Goal: Find specific page/section: Find specific page/section

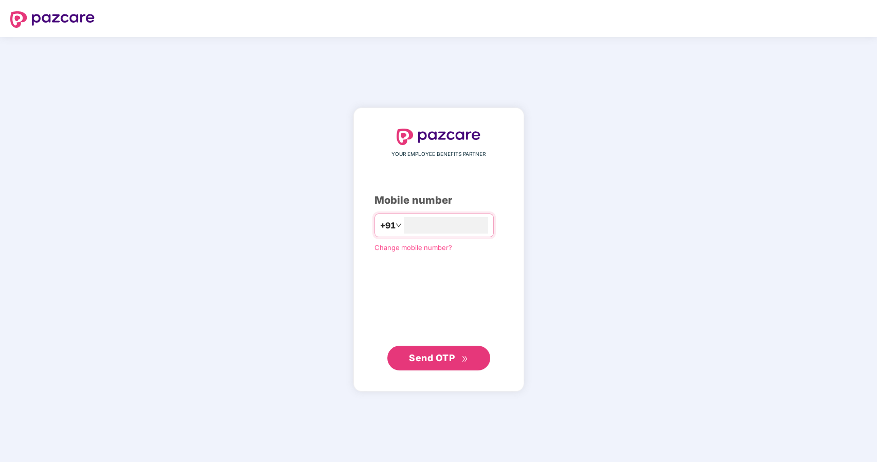
type input "**********"
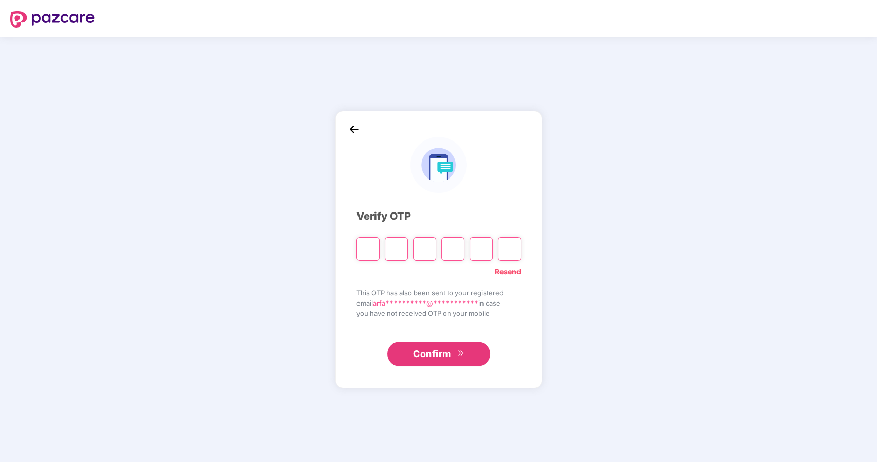
type input "*"
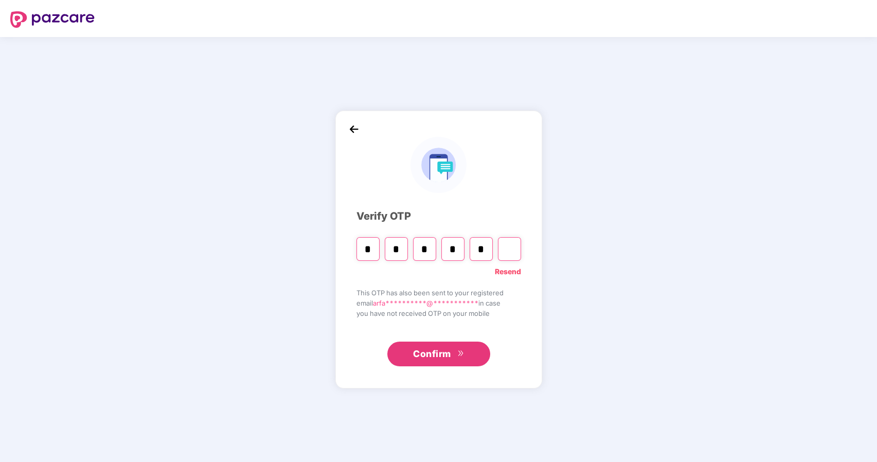
type input "*"
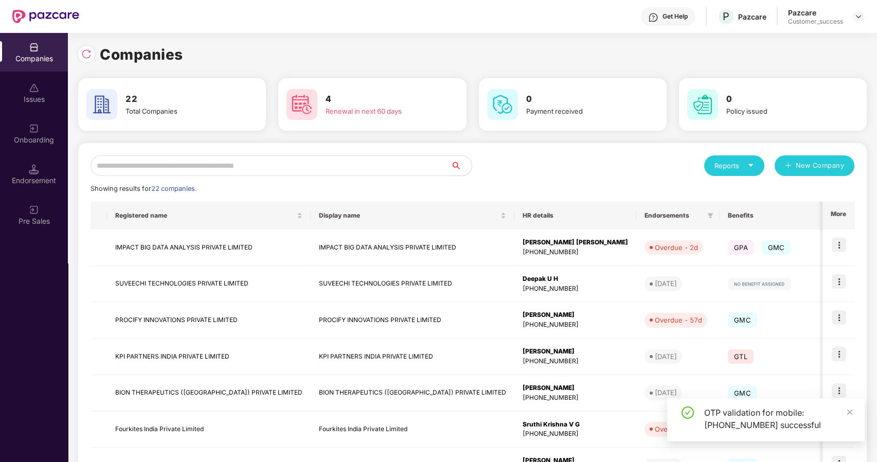
click at [263, 165] on input "text" at bounding box center [271, 165] width 361 height 21
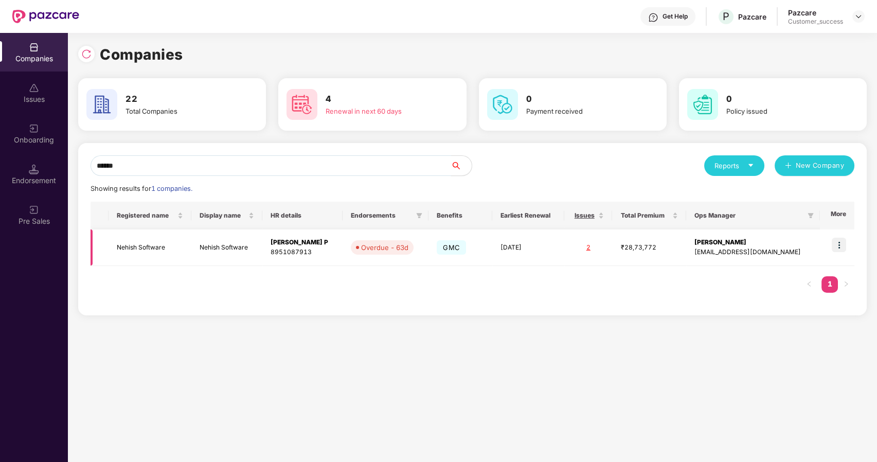
type input "******"
click at [839, 245] on img at bounding box center [839, 245] width 14 height 14
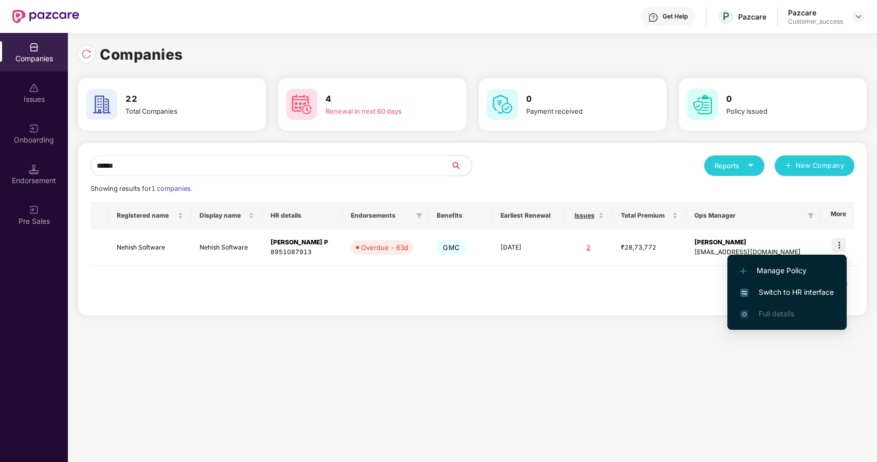
click at [760, 285] on li "Switch to HR interface" at bounding box center [787, 293] width 119 height 22
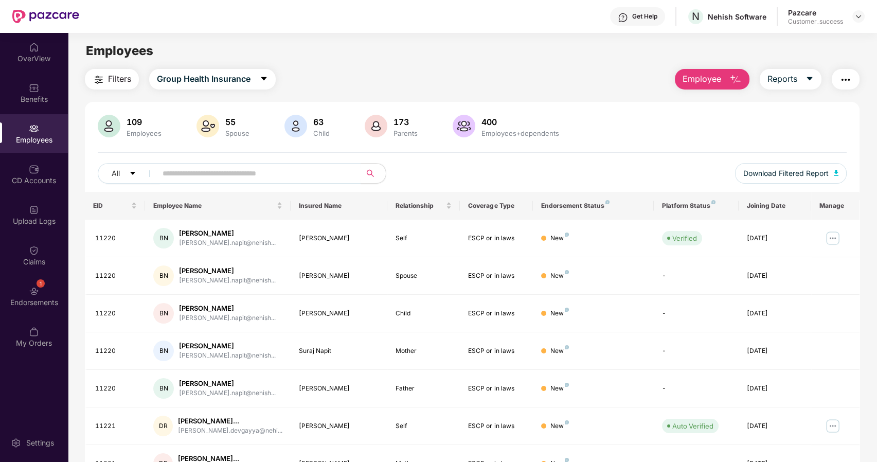
click at [38, 139] on div "Employees" at bounding box center [34, 140] width 68 height 10
click at [186, 176] on input "text" at bounding box center [255, 173] width 185 height 15
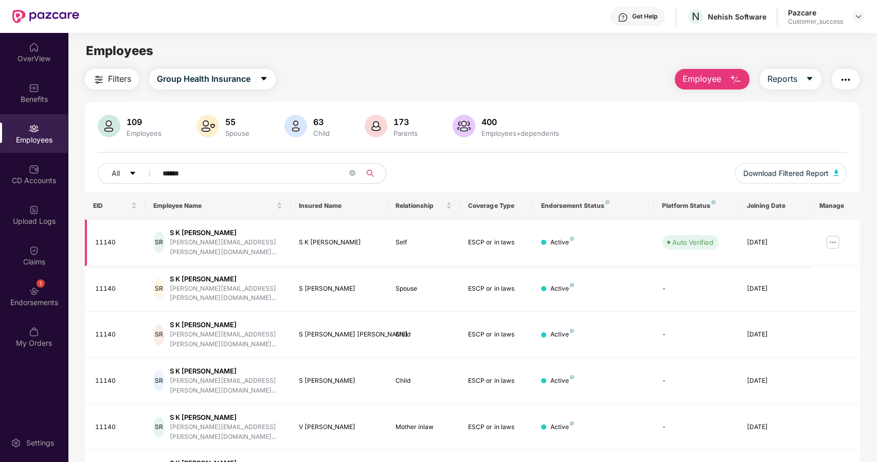
type input "******"
drag, startPoint x: 115, startPoint y: 237, endPoint x: 89, endPoint y: 238, distance: 26.3
click at [89, 238] on td "11140" at bounding box center [115, 243] width 61 height 46
copy div "11140"
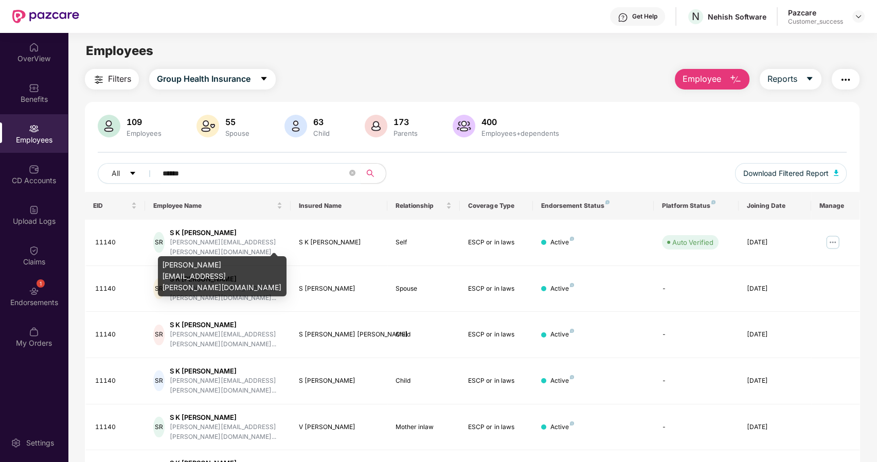
click at [186, 265] on div "nagaraja.rao@nehish.com" at bounding box center [222, 276] width 129 height 40
copy div "nagaraja.rao@nehish.com"
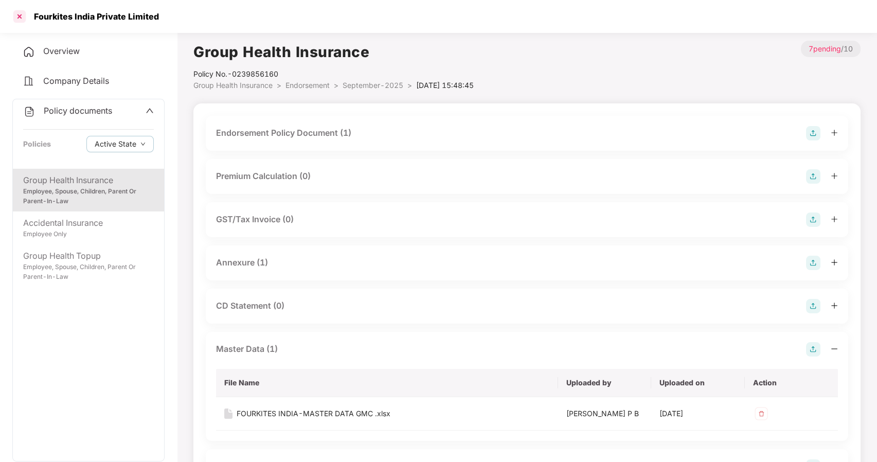
click at [22, 16] on div at bounding box center [19, 16] width 16 height 16
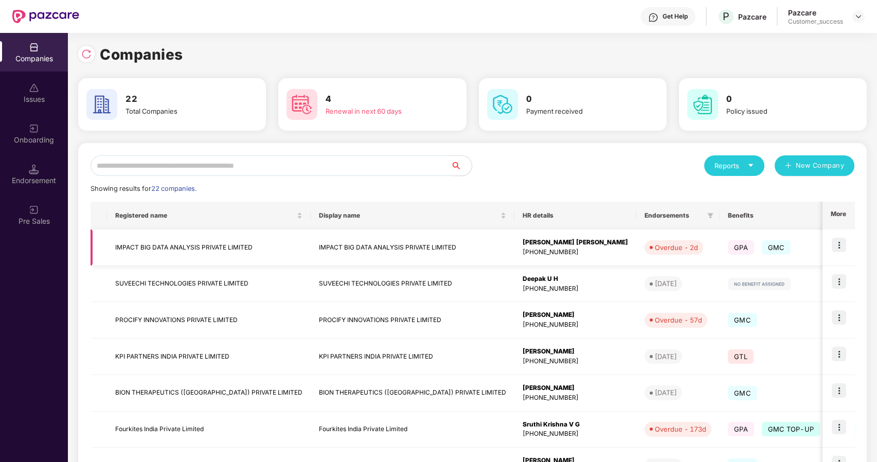
click at [842, 241] on img at bounding box center [839, 245] width 14 height 14
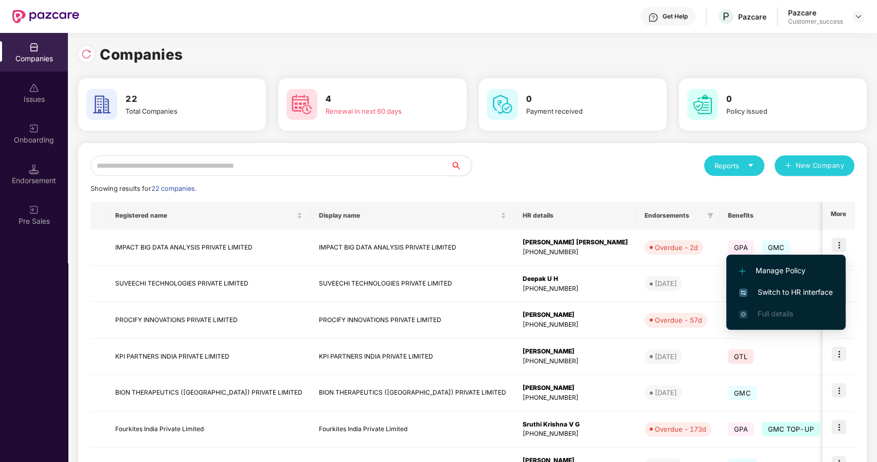
click at [781, 287] on span "Switch to HR interface" at bounding box center [787, 292] width 94 height 11
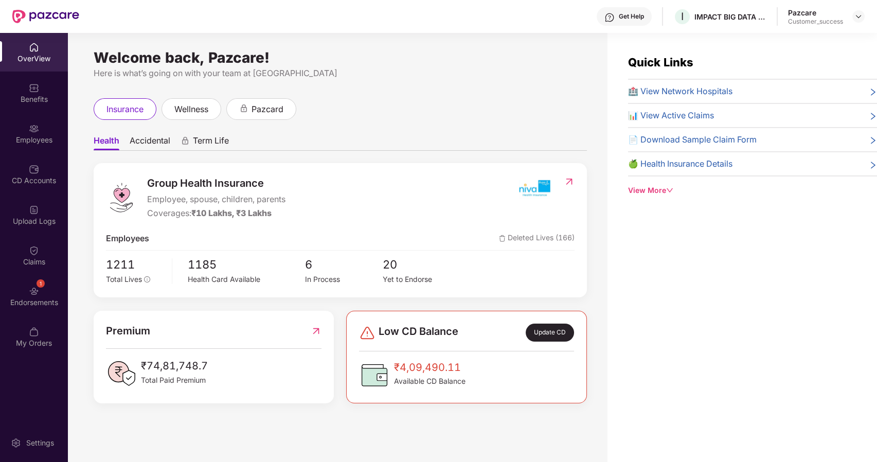
click at [39, 145] on div "Employees" at bounding box center [34, 140] width 68 height 10
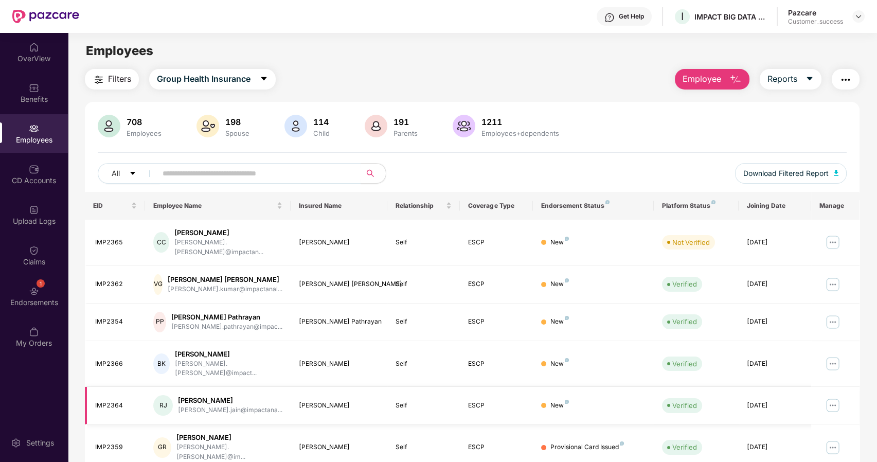
scroll to position [169, 0]
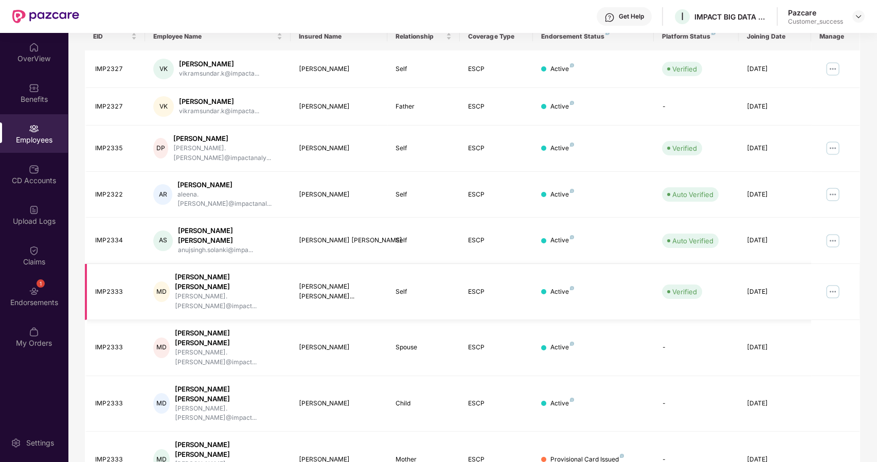
click at [835, 284] on img at bounding box center [833, 292] width 16 height 16
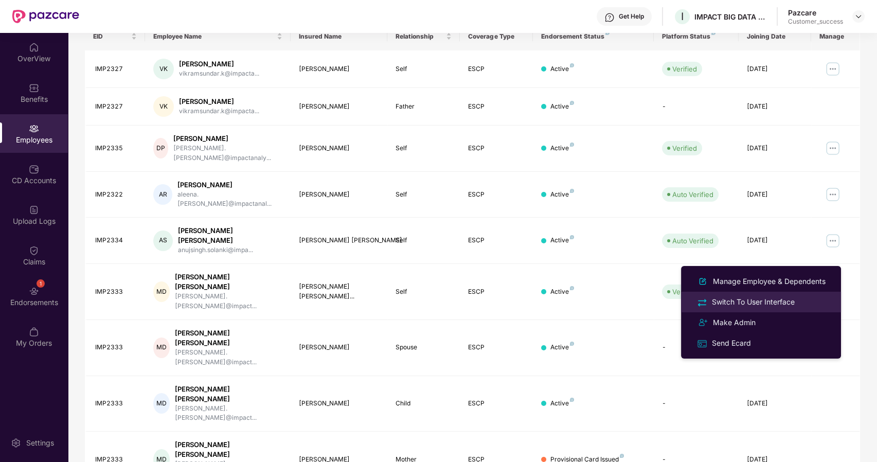
click at [763, 298] on div "Switch To User Interface" at bounding box center [753, 301] width 87 height 11
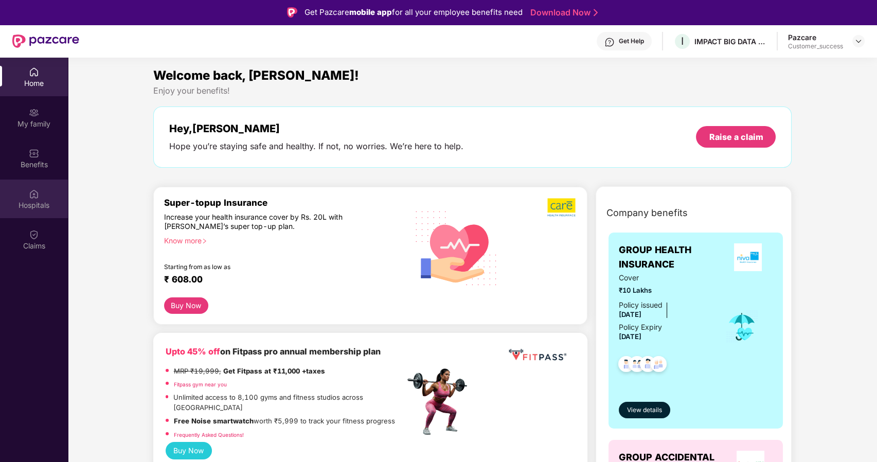
click at [35, 194] on img at bounding box center [34, 194] width 10 height 10
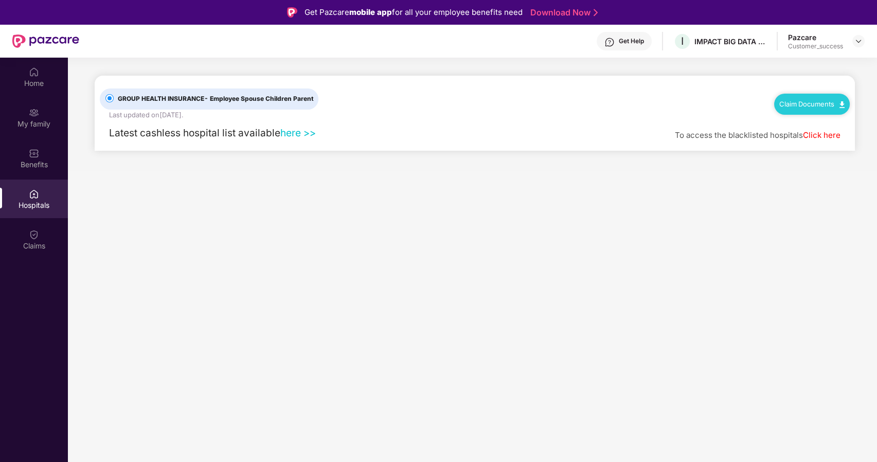
click at [34, 195] on img at bounding box center [34, 194] width 10 height 10
click at [297, 134] on link "here >>" at bounding box center [298, 133] width 36 height 12
